Goal: Download file/media

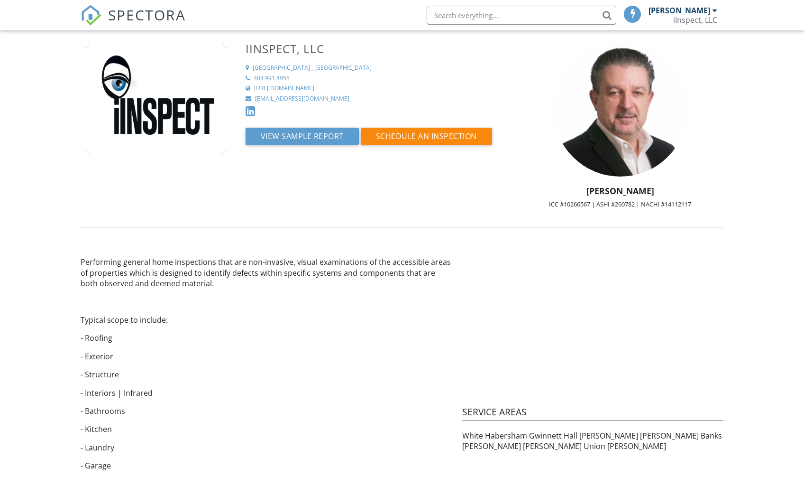
click at [144, 16] on span "SPECTORA" at bounding box center [147, 15] width 78 height 20
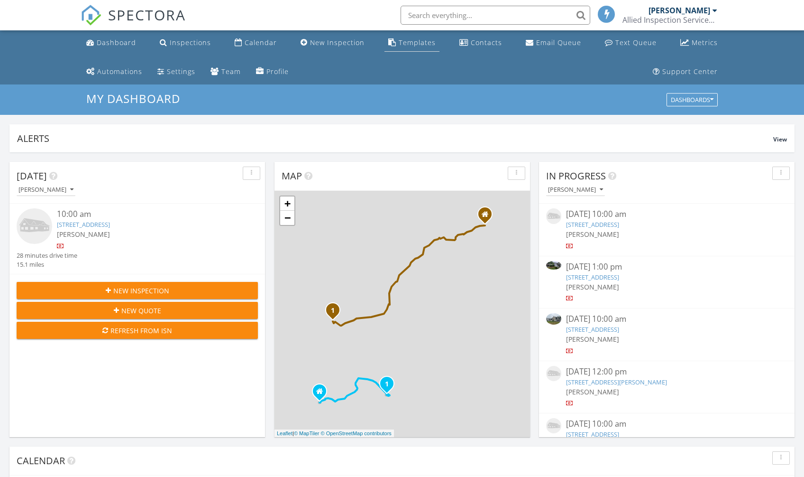
click at [399, 41] on div "Templates" at bounding box center [417, 42] width 37 height 9
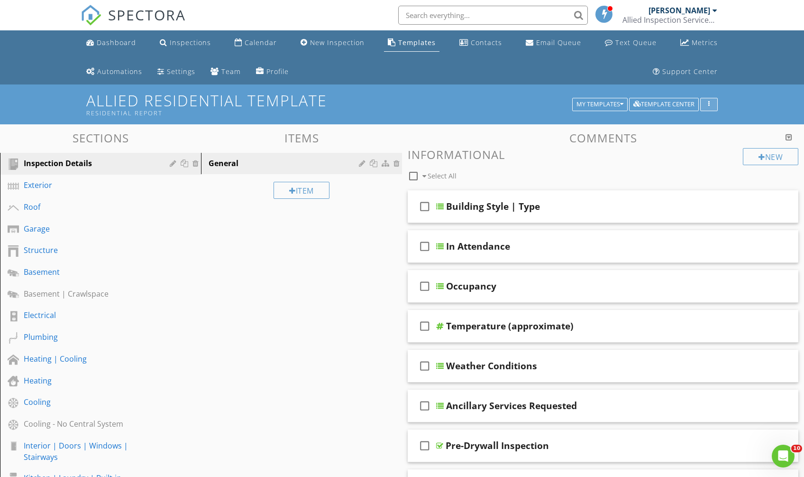
click at [710, 104] on div "button" at bounding box center [709, 104] width 9 height 7
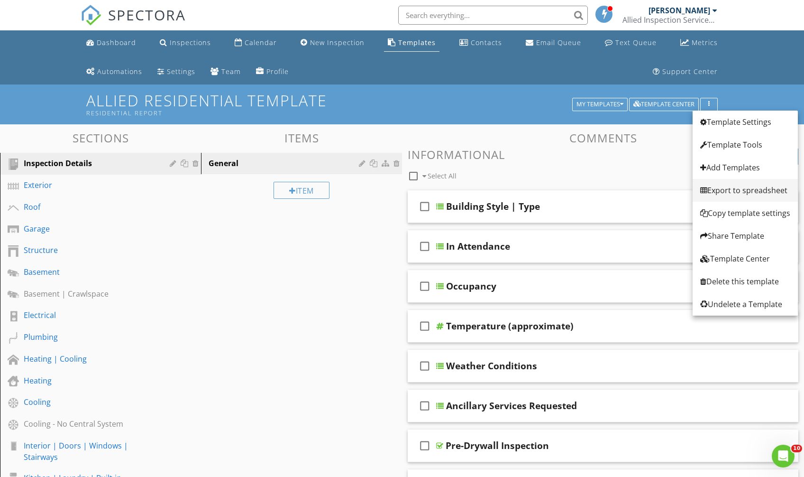
click at [728, 187] on div "Export to spreadsheet" at bounding box center [746, 190] width 90 height 11
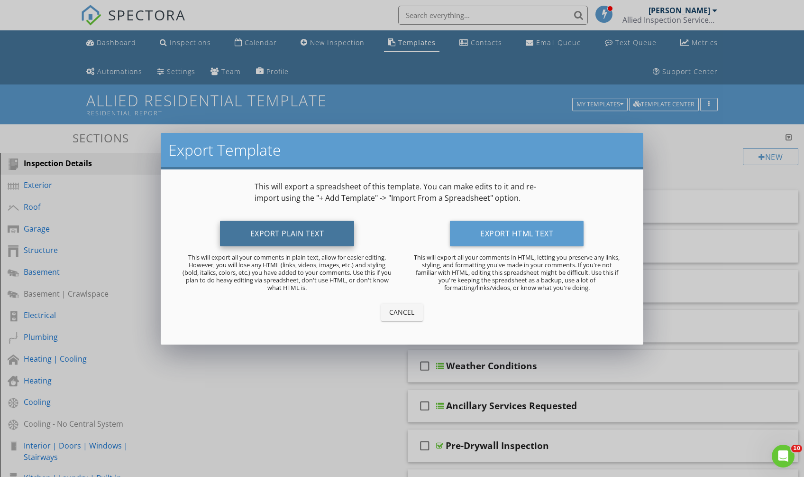
click at [292, 235] on button "Export Plain Text" at bounding box center [287, 234] width 135 height 26
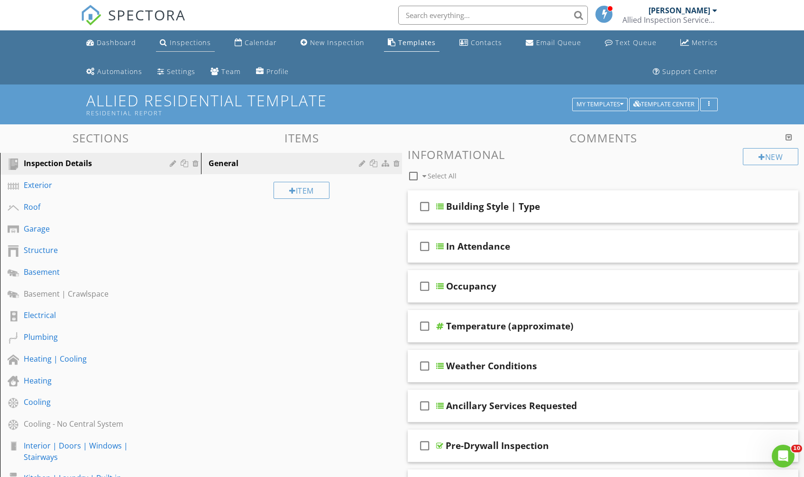
click at [170, 38] on div "Inspections" at bounding box center [190, 42] width 41 height 9
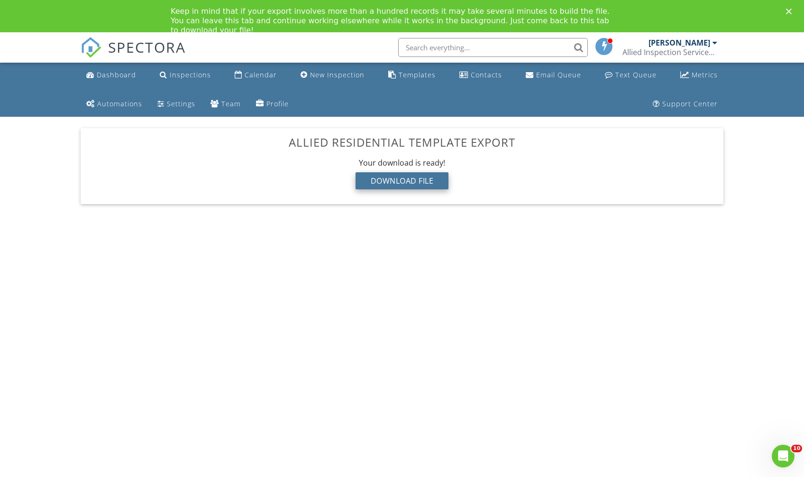
click at [439, 183] on div "Download File" at bounding box center [402, 180] width 93 height 17
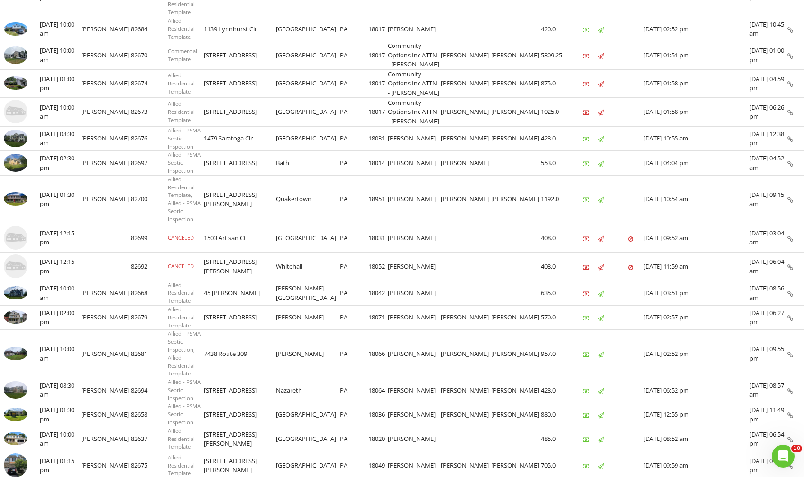
scroll to position [399, 0]
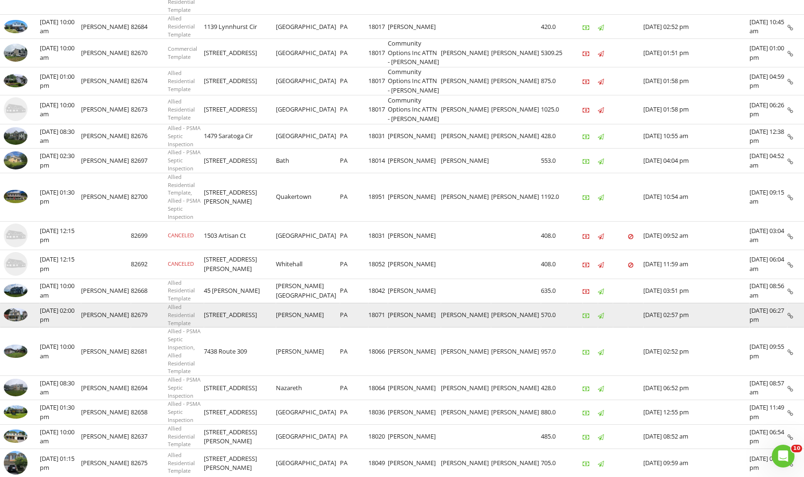
click at [20, 308] on img at bounding box center [16, 314] width 24 height 13
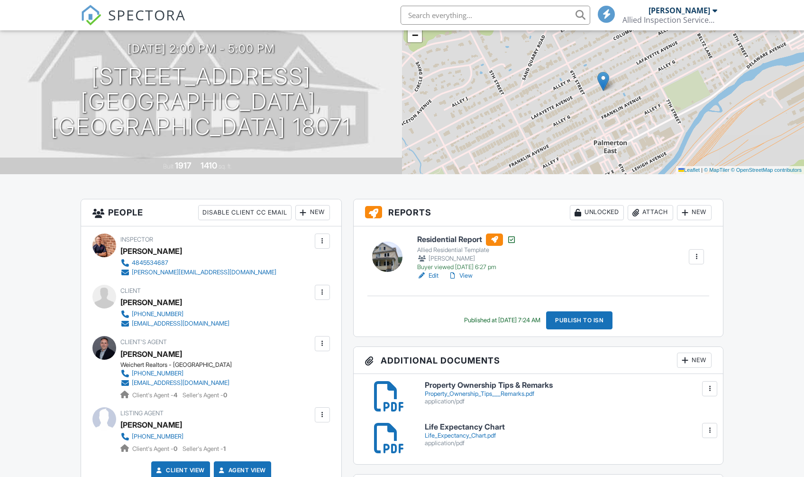
scroll to position [109, 0]
click at [462, 276] on link "View" at bounding box center [460, 275] width 25 height 9
